Goal: Use online tool/utility: Utilize a website feature to perform a specific function

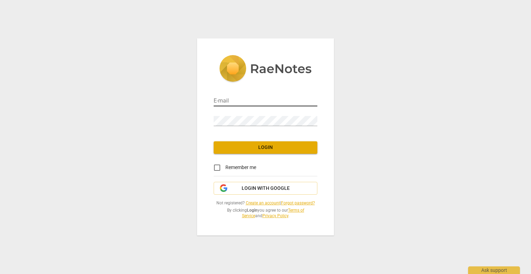
click at [239, 101] on input "email" at bounding box center [266, 101] width 104 height 10
type input "[PERSON_NAME][EMAIL_ADDRESS][DOMAIN_NAME]"
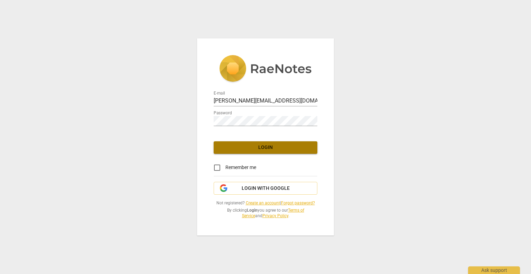
click at [262, 144] on span "Login" at bounding box center [265, 147] width 93 height 7
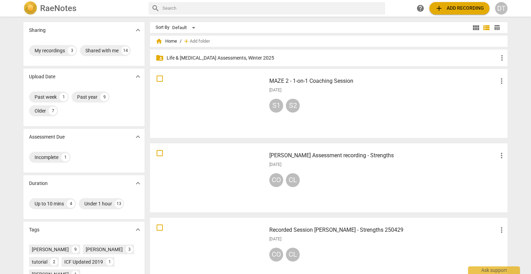
click at [315, 80] on h3 "MAZE 2 - 1-on-1 Coaching Session" at bounding box center [383, 81] width 228 height 8
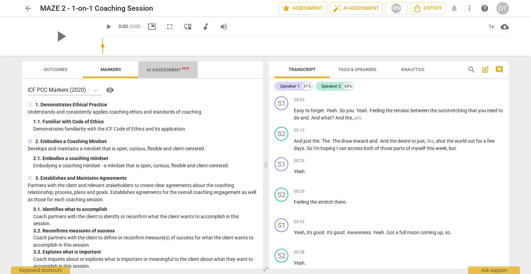
click at [171, 70] on span "AI Assessment New" at bounding box center [168, 69] width 43 height 5
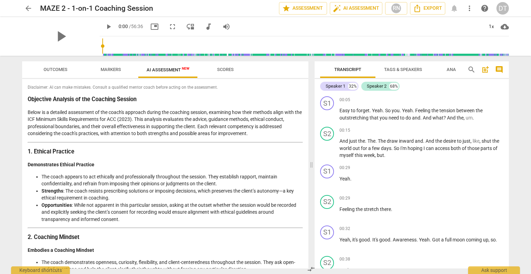
drag, startPoint x: 266, startPoint y: 166, endPoint x: 297, endPoint y: 158, distance: 32.3
click at [311, 164] on span at bounding box center [312, 165] width 4 height 218
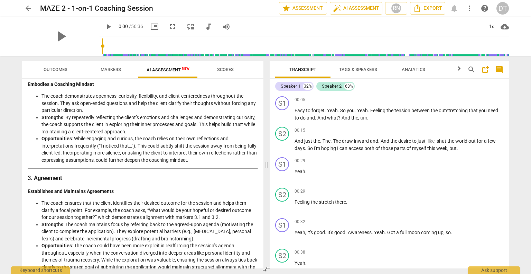
scroll to position [187, 0]
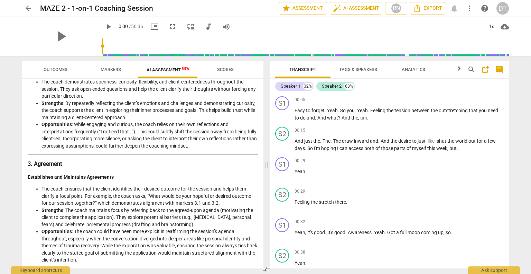
click at [267, 157] on span at bounding box center [267, 165] width 4 height 218
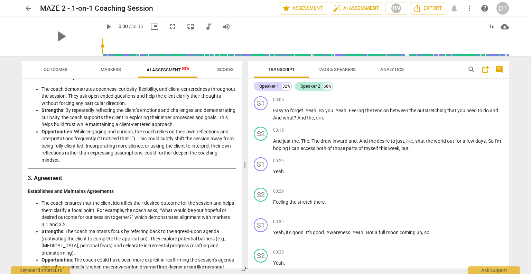
scroll to position [201, 0]
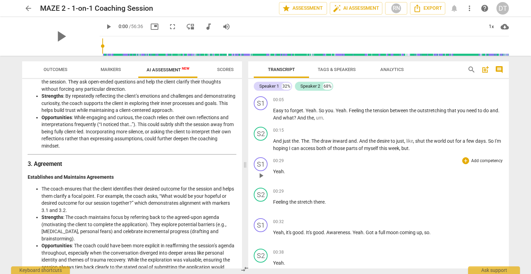
drag, startPoint x: 267, startPoint y: 167, endPoint x: 309, endPoint y: 175, distance: 43.1
click at [246, 167] on span at bounding box center [245, 165] width 4 height 218
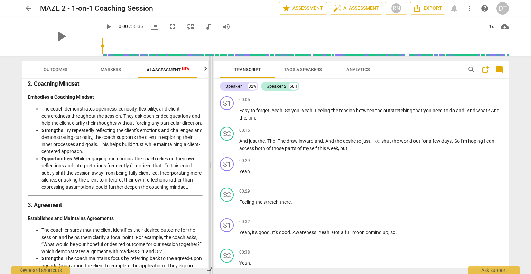
scroll to position [221, 0]
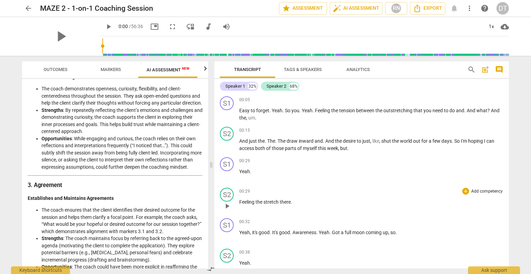
drag, startPoint x: 212, startPoint y: 170, endPoint x: 373, endPoint y: 207, distance: 165.7
click at [210, 170] on span at bounding box center [211, 165] width 4 height 218
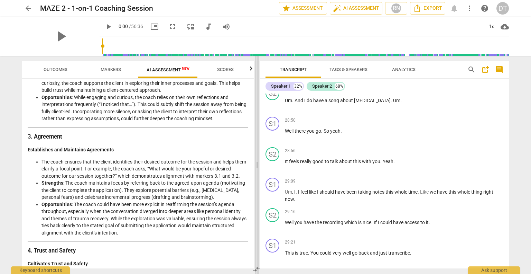
scroll to position [5653, 0]
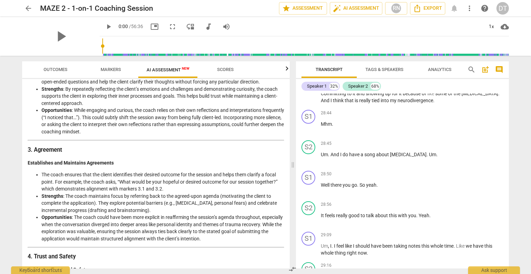
drag, startPoint x: 210, startPoint y: 163, endPoint x: 226, endPoint y: 152, distance: 19.6
click at [292, 174] on span at bounding box center [293, 165] width 4 height 218
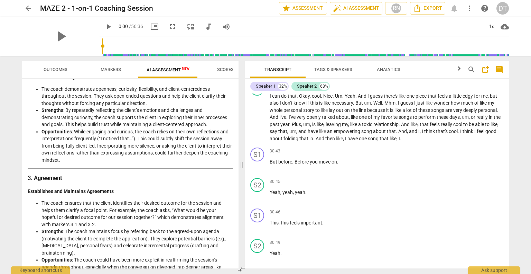
scroll to position [5615, 0]
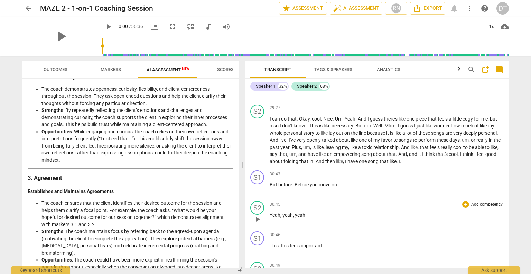
drag, startPoint x: 265, startPoint y: 163, endPoint x: 435, endPoint y: 196, distance: 172.7
click at [241, 165] on span at bounding box center [242, 165] width 4 height 218
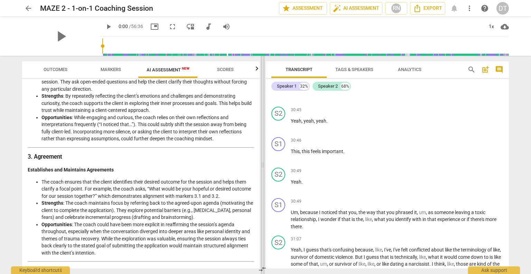
scroll to position [5854, 0]
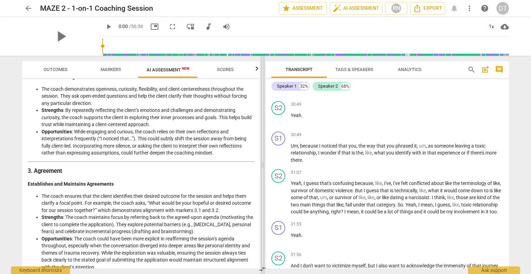
drag, startPoint x: 241, startPoint y: 164, endPoint x: 263, endPoint y: 167, distance: 22.1
click at [263, 162] on span at bounding box center [263, 165] width 4 height 218
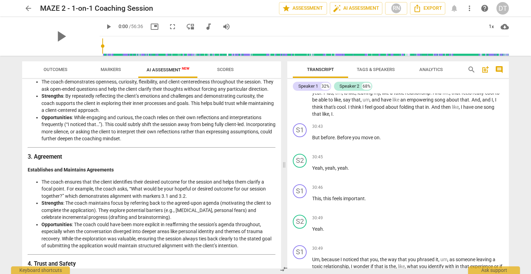
scroll to position [5989, 0]
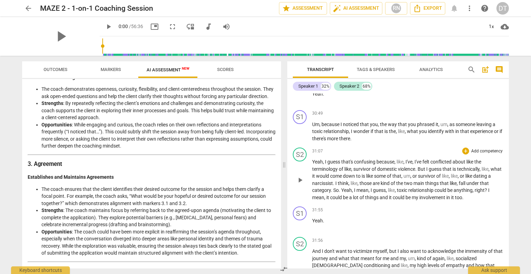
drag, startPoint x: 263, startPoint y: 164, endPoint x: 284, endPoint y: 163, distance: 21.1
click at [284, 163] on span at bounding box center [284, 165] width 4 height 218
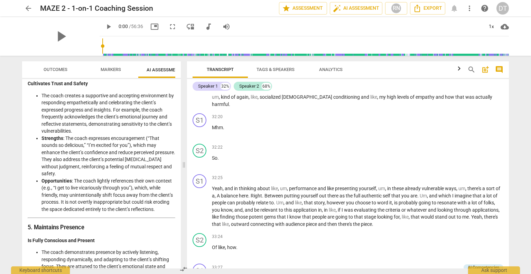
scroll to position [5609, 0]
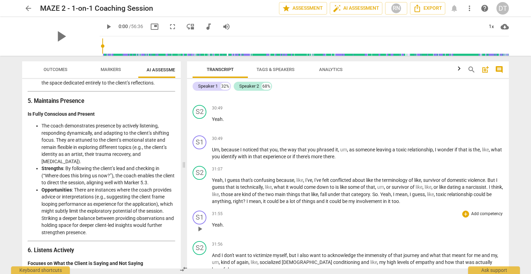
drag, startPoint x: 284, startPoint y: 165, endPoint x: 415, endPoint y: 188, distance: 132.7
click at [186, 158] on span at bounding box center [184, 165] width 4 height 218
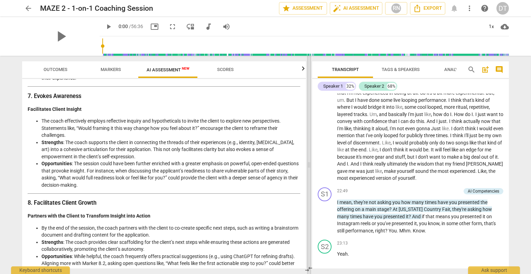
scroll to position [442, 0]
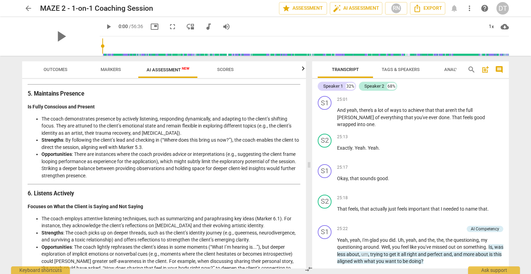
drag, startPoint x: 185, startPoint y: 165, endPoint x: 293, endPoint y: 174, distance: 108.7
click at [307, 171] on span at bounding box center [309, 165] width 4 height 218
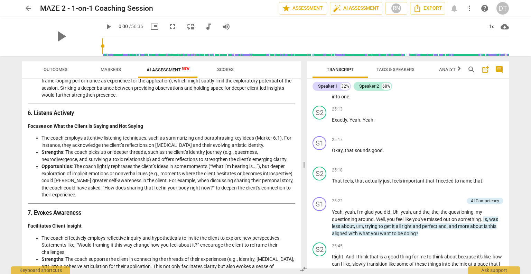
scroll to position [546, 0]
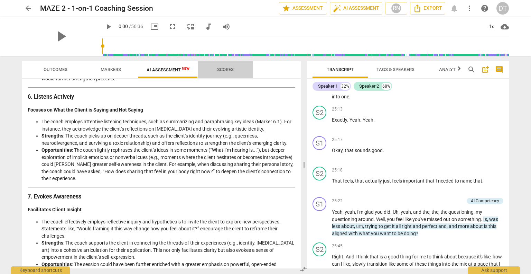
click at [225, 68] on span "Scores" at bounding box center [225, 69] width 17 height 5
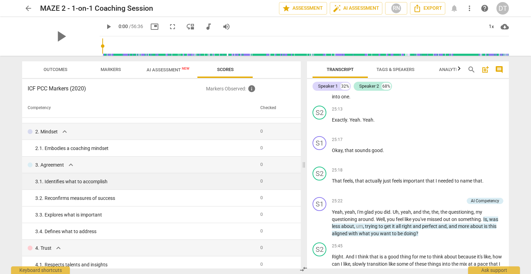
scroll to position [0, 0]
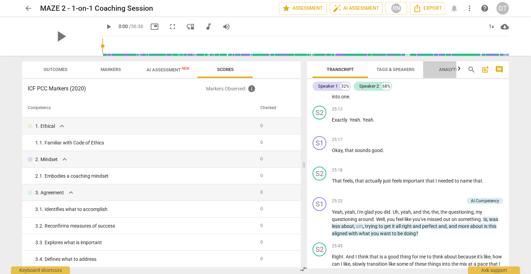
click at [452, 69] on span "Analytics" at bounding box center [451, 69] width 24 height 5
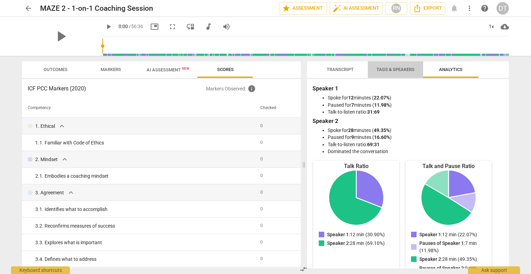
click at [395, 68] on span "Tags & Speakers" at bounding box center [396, 69] width 38 height 5
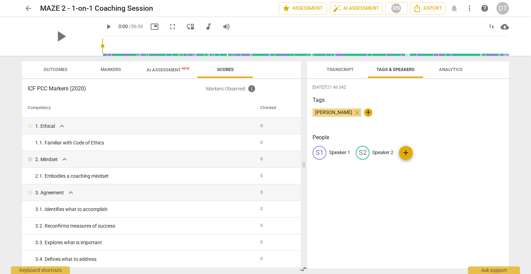
click at [345, 67] on span "Transcript" at bounding box center [340, 69] width 27 height 5
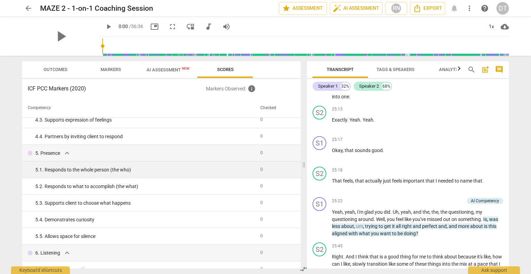
scroll to position [208, 0]
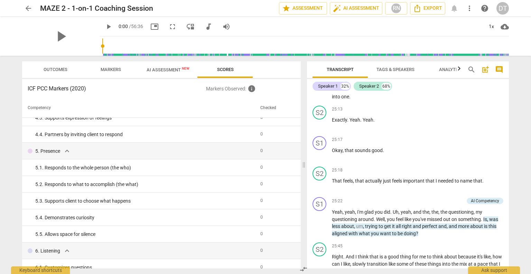
click at [107, 70] on span "Markers" at bounding box center [111, 69] width 20 height 5
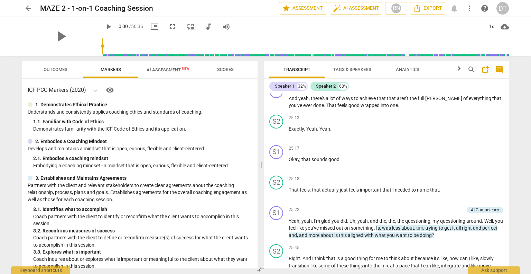
scroll to position [4932, 0]
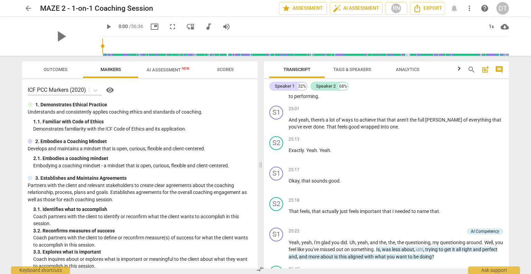
drag, startPoint x: 305, startPoint y: 166, endPoint x: 262, endPoint y: 165, distance: 43.3
click at [262, 165] on span at bounding box center [261, 165] width 4 height 218
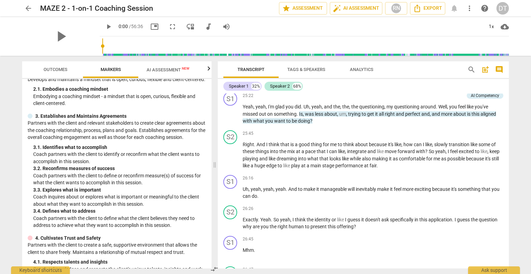
scroll to position [4794, 0]
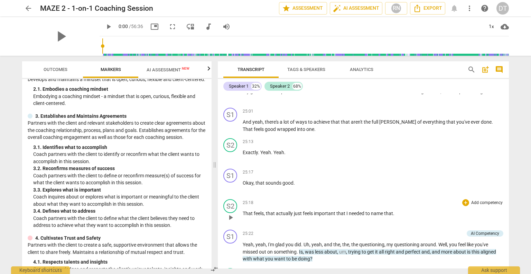
drag, startPoint x: 261, startPoint y: 166, endPoint x: 427, endPoint y: 175, distance: 166.7
click at [213, 163] on span at bounding box center [215, 165] width 4 height 218
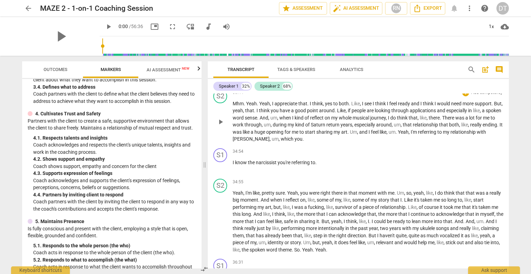
scroll to position [6032, 0]
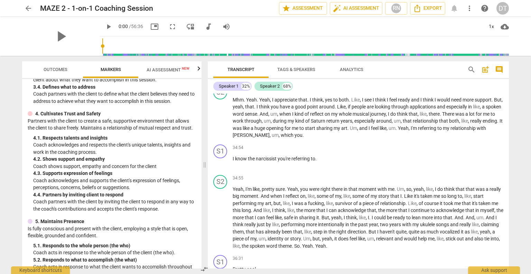
click at [50, 70] on span "Outcomes" at bounding box center [56, 69] width 24 height 5
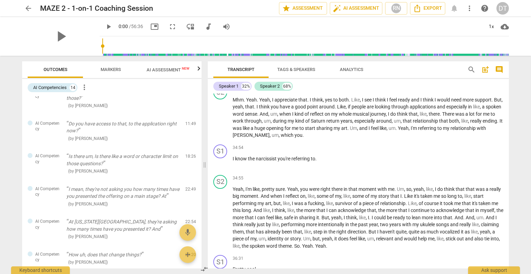
scroll to position [0, 0]
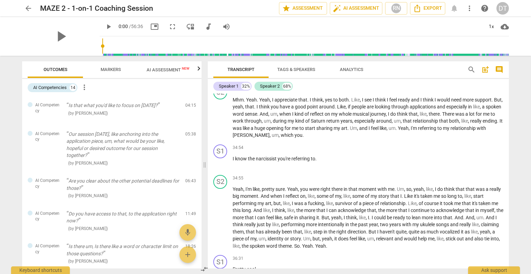
click at [112, 69] on span "Markers" at bounding box center [111, 69] width 20 height 5
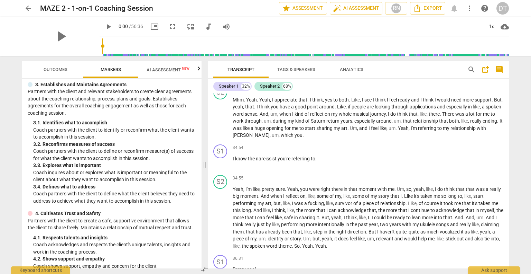
scroll to position [138, 0]
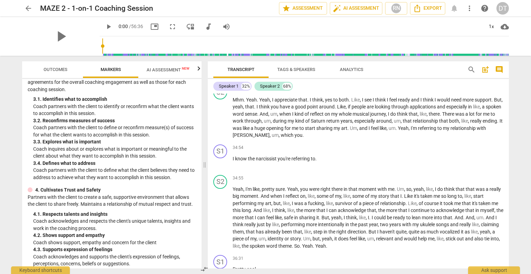
click at [164, 71] on span "AI Assessment New" at bounding box center [168, 69] width 43 height 5
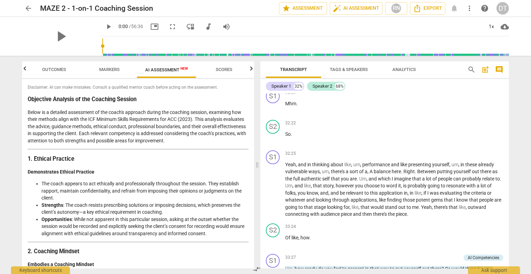
scroll to position [6223, 0]
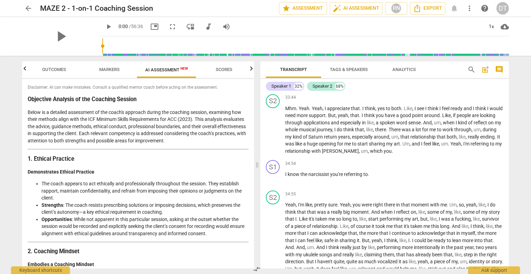
drag, startPoint x: 205, startPoint y: 166, endPoint x: 167, endPoint y: 173, distance: 38.0
click at [257, 173] on span at bounding box center [257, 165] width 4 height 218
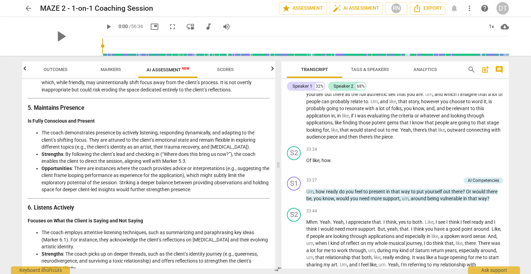
scroll to position [6355, 0]
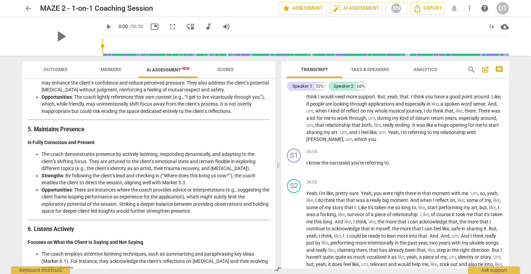
drag, startPoint x: 278, startPoint y: 164, endPoint x: 279, endPoint y: 177, distance: 12.8
click at [281, 166] on span at bounding box center [278, 165] width 4 height 218
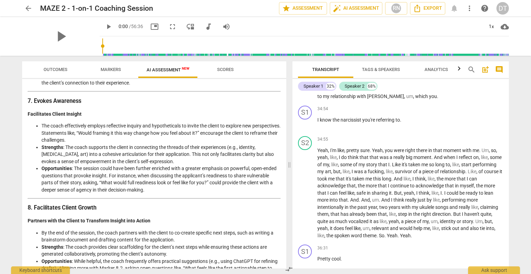
scroll to position [698, 0]
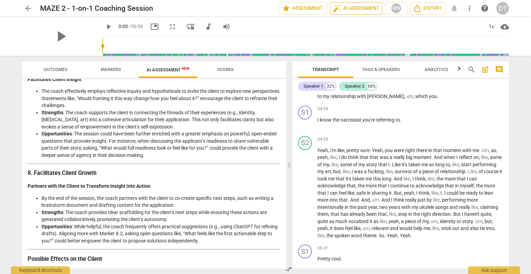
click at [358, 8] on span "auto_fix_high AI Assessment" at bounding box center [356, 8] width 46 height 8
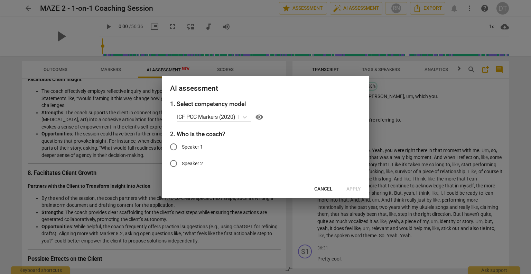
click at [322, 189] on span "Cancel" at bounding box center [323, 188] width 18 height 7
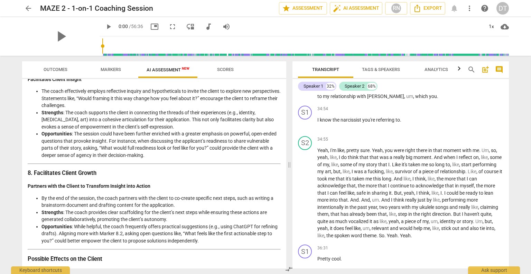
click at [168, 155] on li "Opportunities : The session could have been further enriched with a greater emp…" at bounding box center [161, 144] width 239 height 28
click at [356, 7] on span "auto_fix_high AI Assessment" at bounding box center [356, 8] width 46 height 8
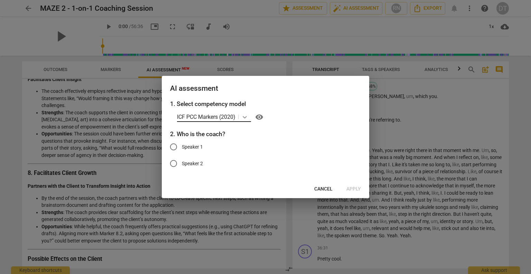
click at [245, 117] on icon at bounding box center [245, 117] width 4 height 2
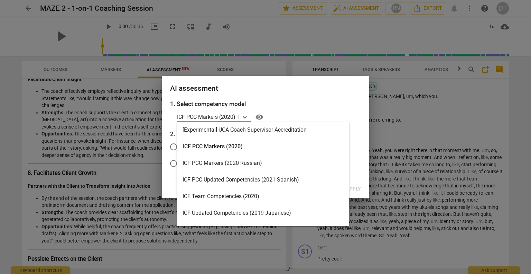
scroll to position [35, 0]
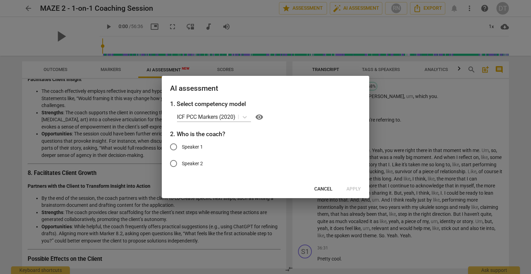
click at [361, 11] on div at bounding box center [265, 137] width 531 height 274
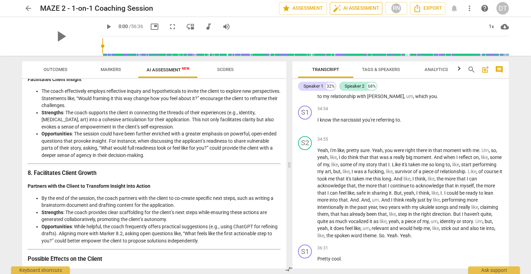
click at [361, 9] on span "auto_fix_high AI Assessment" at bounding box center [356, 8] width 46 height 8
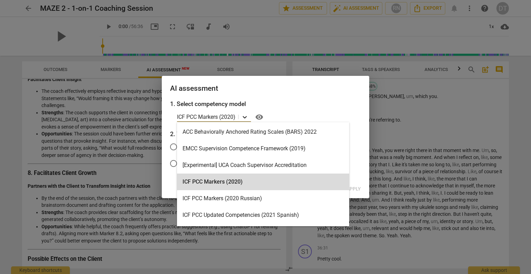
click at [244, 116] on icon at bounding box center [244, 116] width 7 height 7
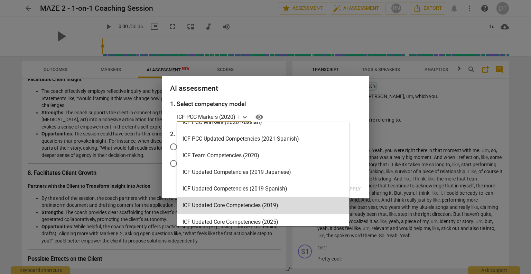
scroll to position [0, 0]
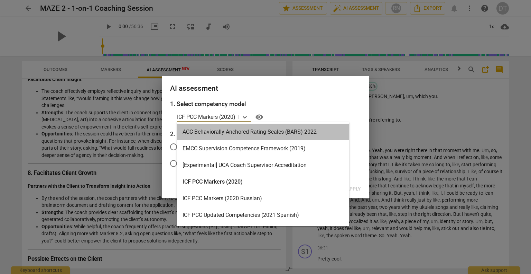
click at [232, 129] on div "ACC Behaviorally Anchored Rating Scales (BARS) 2022" at bounding box center [263, 132] width 172 height 17
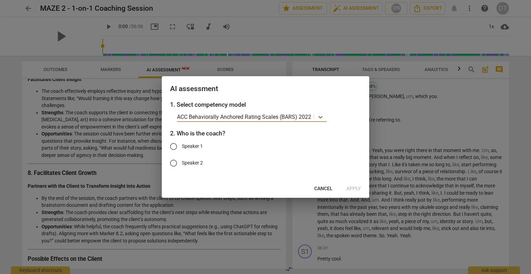
drag, startPoint x: 176, startPoint y: 146, endPoint x: 267, endPoint y: 154, distance: 91.0
click at [176, 146] on input "Speaker 1" at bounding box center [173, 146] width 17 height 17
radio input "true"
click at [356, 187] on span "Apply" at bounding box center [354, 188] width 15 height 7
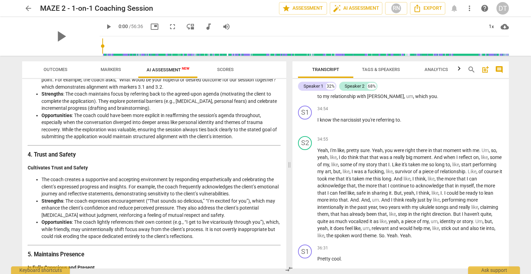
scroll to position [242, 0]
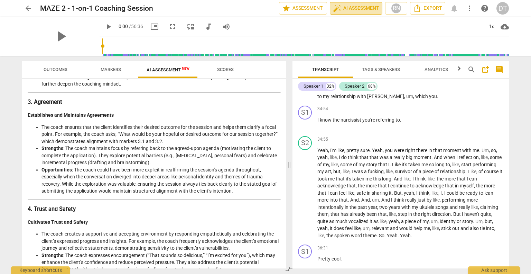
click at [358, 7] on span "auto_fix_high AI Assessment" at bounding box center [356, 8] width 46 height 8
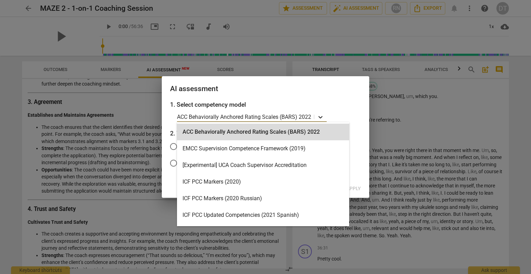
drag, startPoint x: 320, startPoint y: 117, endPoint x: 304, endPoint y: 120, distance: 16.2
click at [320, 117] on icon at bounding box center [320, 116] width 7 height 7
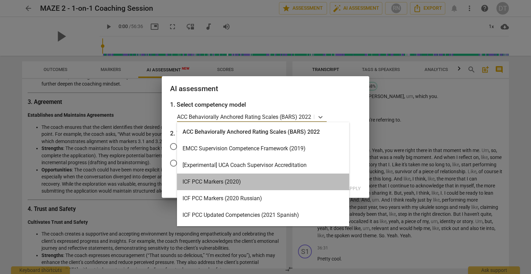
click at [214, 182] on div "ICF PCC Markers (2020)" at bounding box center [263, 181] width 172 height 17
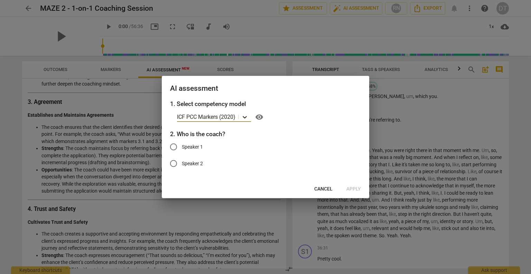
click at [246, 117] on icon at bounding box center [244, 116] width 7 height 7
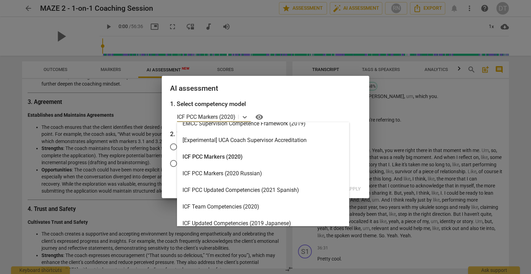
scroll to position [35, 0]
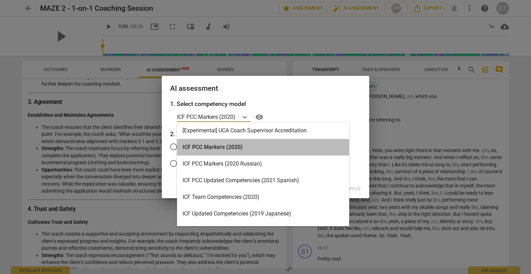
click at [220, 147] on div "ICF PCC Markers (2020)" at bounding box center [263, 147] width 172 height 17
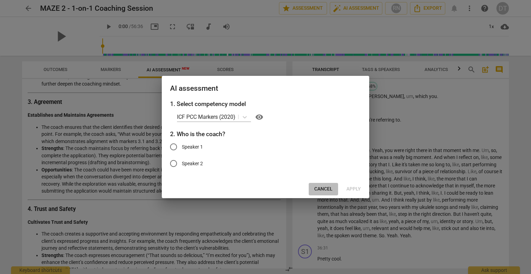
click at [321, 188] on span "Cancel" at bounding box center [323, 188] width 18 height 7
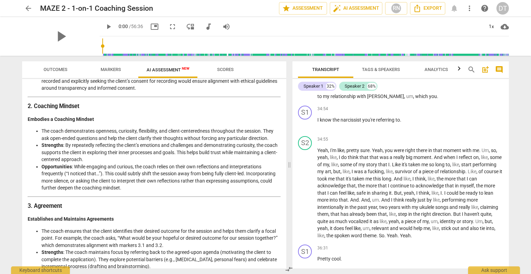
scroll to position [0, 0]
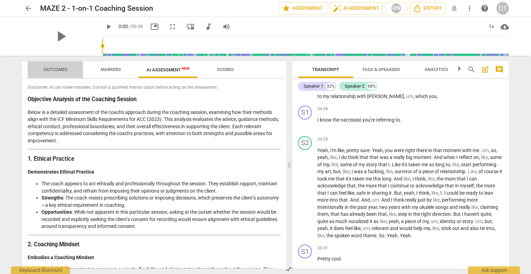
click at [58, 69] on span "Outcomes" at bounding box center [56, 69] width 24 height 5
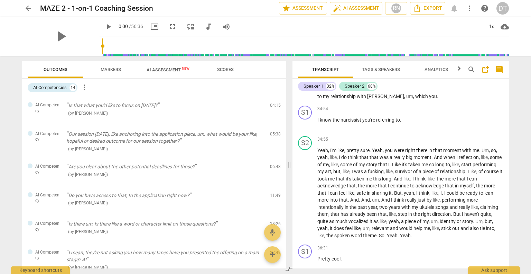
click at [84, 88] on span "more_vert" at bounding box center [84, 87] width 8 height 8
click at [203, 113] on div at bounding box center [265, 137] width 531 height 274
click at [225, 68] on span "Scores" at bounding box center [225, 69] width 17 height 5
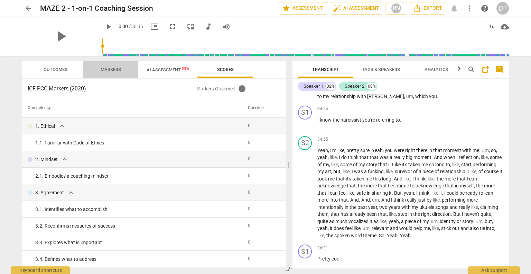
click at [112, 66] on span "Markers" at bounding box center [110, 69] width 37 height 9
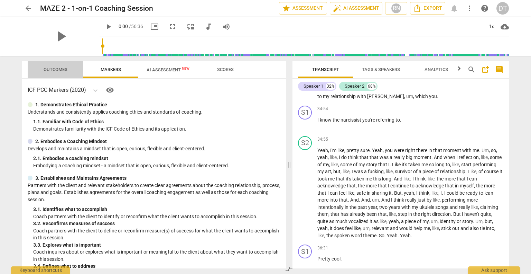
click at [60, 69] on span "Outcomes" at bounding box center [56, 69] width 24 height 5
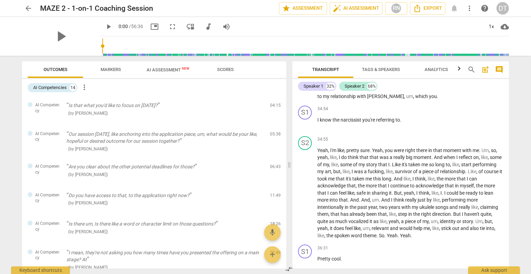
drag, startPoint x: 172, startPoint y: 68, endPoint x: 161, endPoint y: 70, distance: 10.7
click at [172, 68] on span "AI Assessment New" at bounding box center [168, 69] width 43 height 5
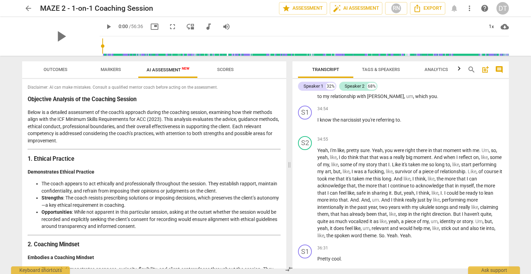
click at [222, 70] on span "Scores" at bounding box center [225, 69] width 17 height 5
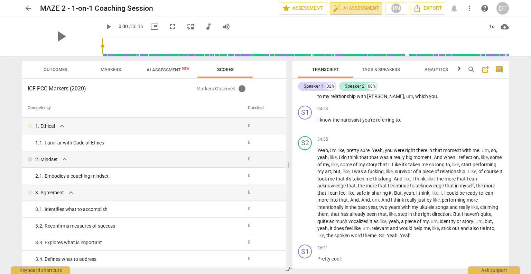
click at [363, 7] on span "auto_fix_high AI Assessment" at bounding box center [356, 8] width 46 height 8
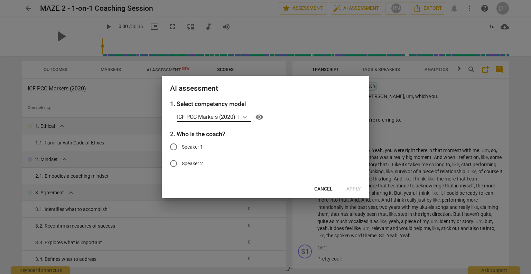
click at [245, 116] on icon at bounding box center [244, 116] width 7 height 7
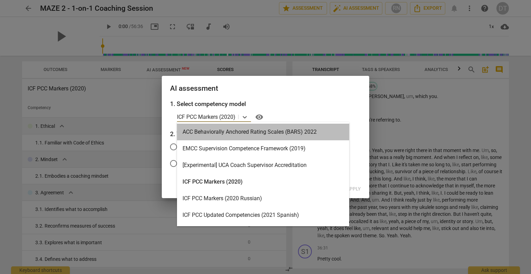
click at [236, 132] on div "ACC Behaviorally Anchored Rating Scales (BARS) 2022" at bounding box center [263, 132] width 172 height 17
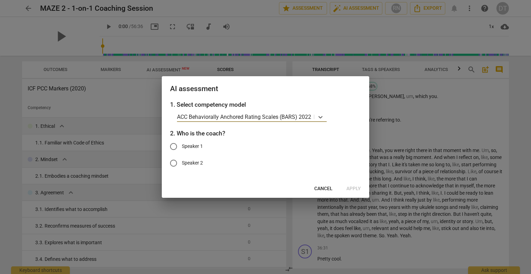
drag, startPoint x: 174, startPoint y: 146, endPoint x: 263, endPoint y: 182, distance: 96.4
click at [177, 148] on input "Speaker 1" at bounding box center [173, 146] width 17 height 17
radio input "true"
click at [361, 189] on button "Apply" at bounding box center [354, 188] width 26 height 12
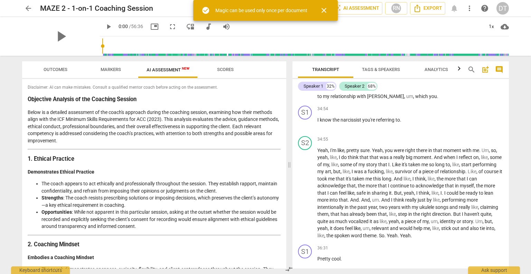
click at [227, 70] on span "Scores" at bounding box center [225, 69] width 17 height 5
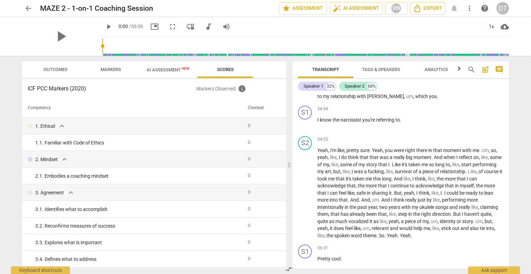
click at [156, 70] on span "AI Assessment New" at bounding box center [168, 69] width 43 height 5
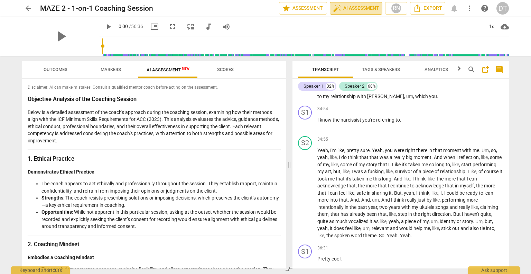
click at [350, 11] on span "auto_fix_high AI Assessment" at bounding box center [356, 8] width 46 height 8
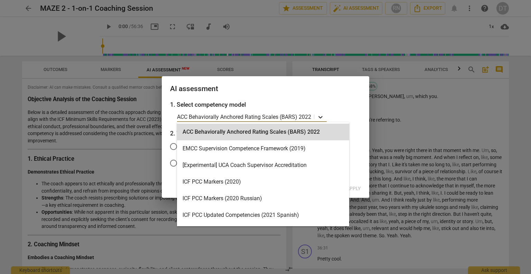
click at [321, 117] on icon at bounding box center [320, 116] width 7 height 7
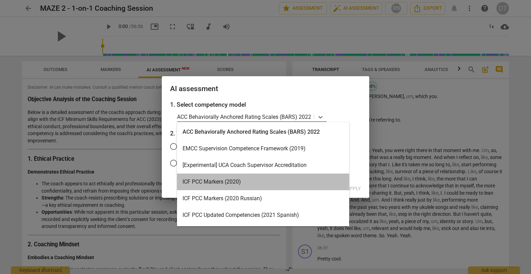
click at [219, 181] on div "ICF PCC Markers (2020)" at bounding box center [263, 181] width 172 height 17
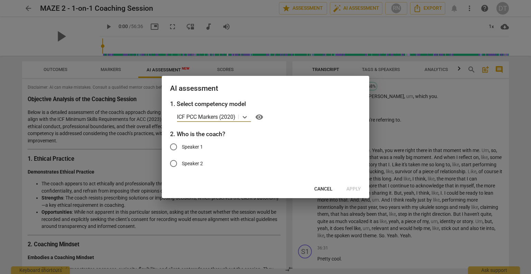
drag, startPoint x: 172, startPoint y: 144, endPoint x: 247, endPoint y: 152, distance: 75.8
click at [172, 145] on input "Speaker 1" at bounding box center [173, 146] width 17 height 17
radio input "true"
click at [350, 189] on span "Apply" at bounding box center [354, 188] width 15 height 7
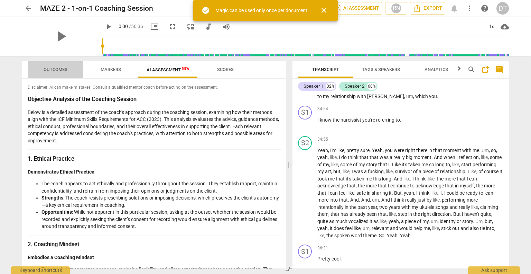
click at [50, 67] on span "Outcomes" at bounding box center [56, 69] width 24 height 5
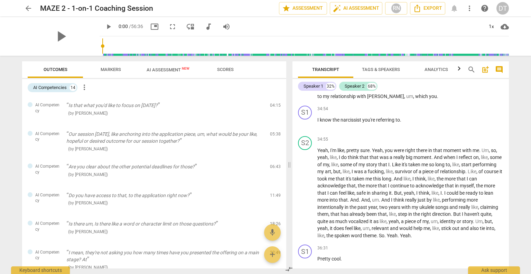
click at [109, 70] on span "Markers" at bounding box center [111, 69] width 20 height 5
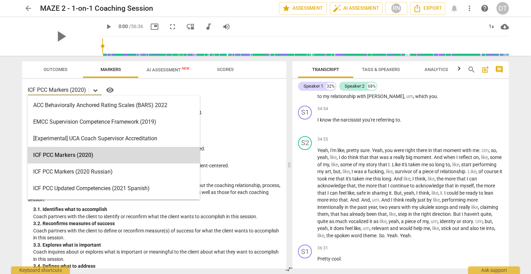
click at [97, 90] on icon at bounding box center [95, 90] width 4 height 2
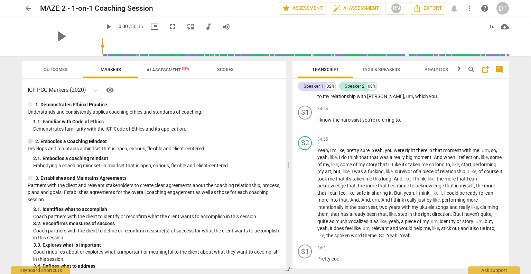
click at [130, 89] on div "ICF PCC Markers (2020) visibility" at bounding box center [154, 89] width 253 height 11
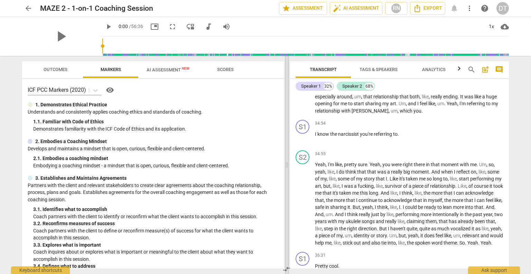
drag, startPoint x: 288, startPoint y: 165, endPoint x: 229, endPoint y: 170, distance: 59.7
click at [285, 170] on span at bounding box center [287, 165] width 4 height 218
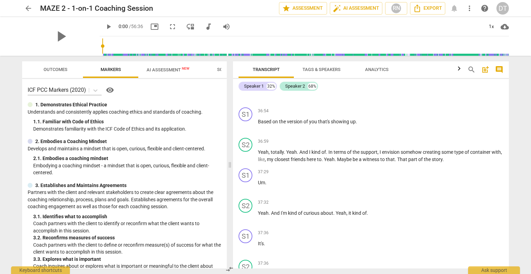
scroll to position [6111, 0]
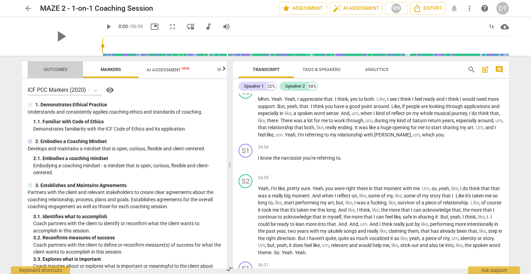
click at [51, 68] on span "Outcomes" at bounding box center [56, 69] width 24 height 5
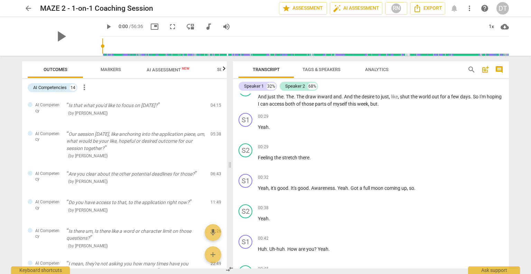
scroll to position [35, 0]
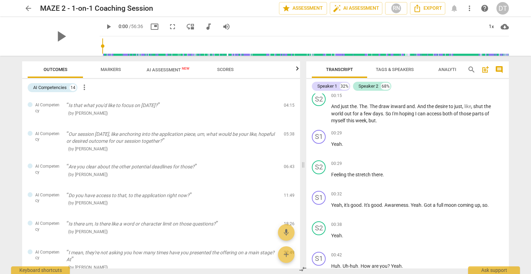
drag, startPoint x: 230, startPoint y: 165, endPoint x: 175, endPoint y: 49, distance: 128.3
click at [303, 160] on span at bounding box center [303, 165] width 4 height 218
click at [501, 6] on div "DT" at bounding box center [503, 8] width 12 height 12
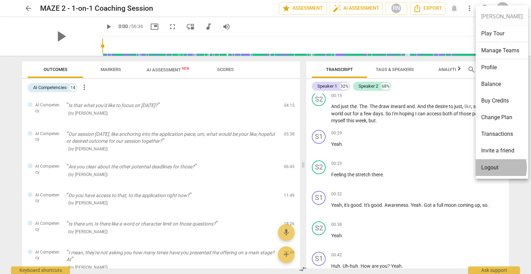
click at [489, 166] on li "Logout" at bounding box center [502, 167] width 53 height 17
